Goal: Information Seeking & Learning: Learn about a topic

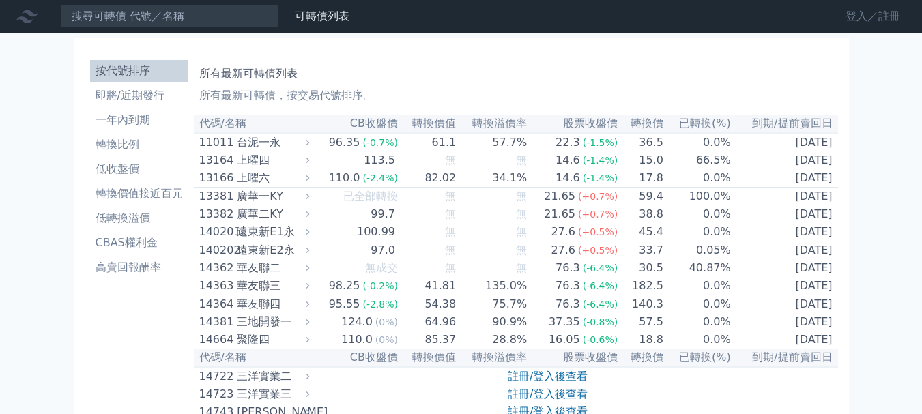
click at [881, 21] on link "登入／註冊" at bounding box center [873, 16] width 76 height 22
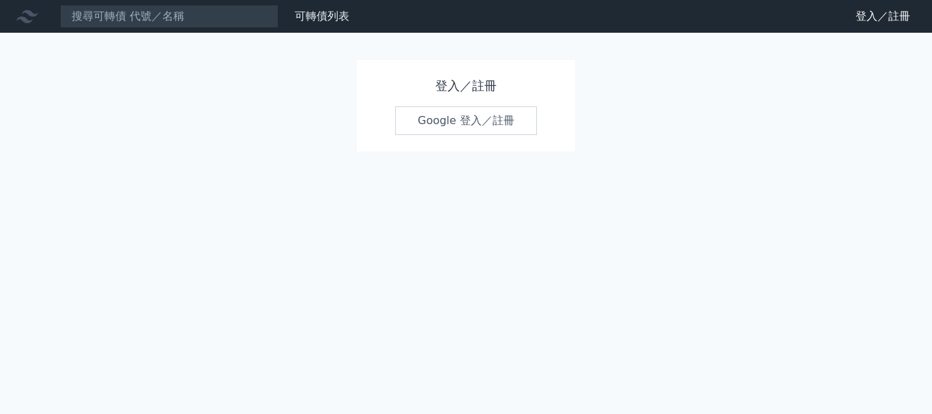
click at [455, 124] on link "Google 登入／註冊" at bounding box center [466, 120] width 142 height 29
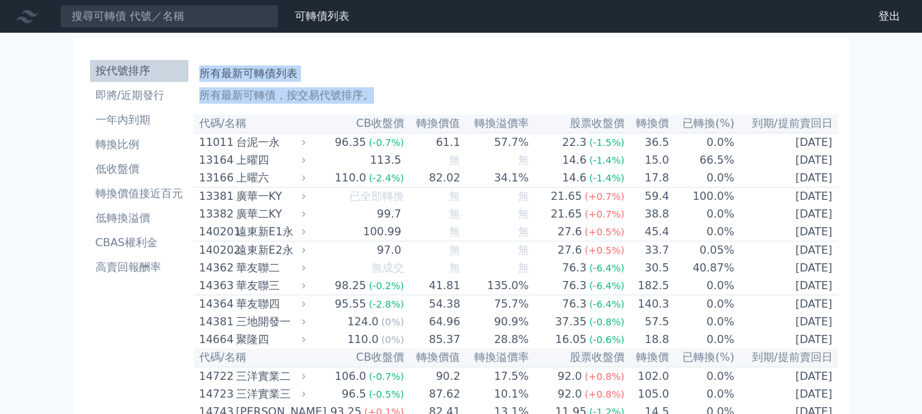
drag, startPoint x: 201, startPoint y: 73, endPoint x: 867, endPoint y: 158, distance: 671.6
copy div "所有最新可轉債列表 所有最新可轉債，按交易代號排序。"
click at [124, 120] on li "一年內到期" at bounding box center [139, 120] width 98 height 16
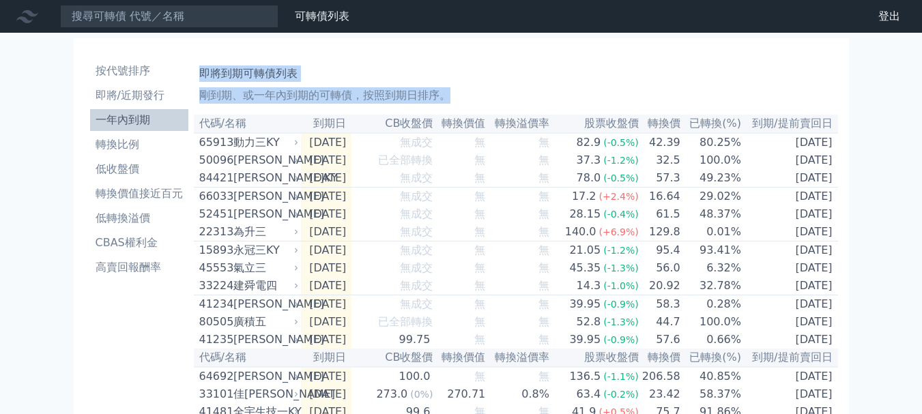
drag, startPoint x: 201, startPoint y: 70, endPoint x: 858, endPoint y: 167, distance: 663.7
copy div "即將到期可轉債列表 剛到期、或一年內到期的可轉債，按照到期日排序。"
